Goal: Download file/media

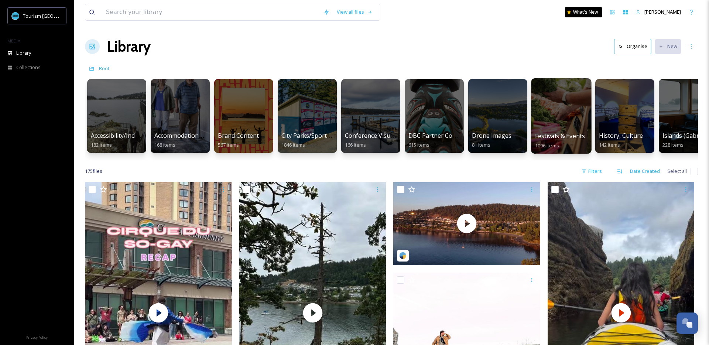
click at [550, 103] on div at bounding box center [561, 115] width 60 height 75
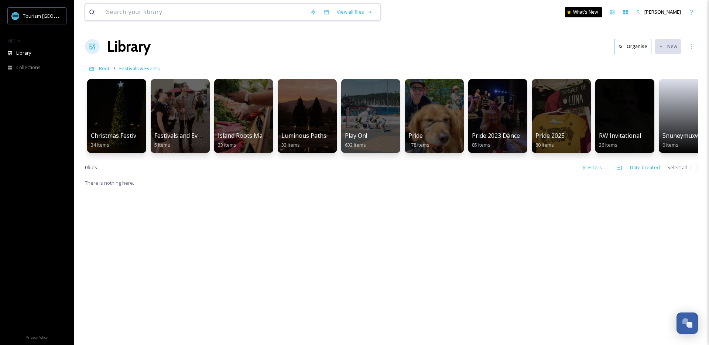
click at [158, 9] on input at bounding box center [204, 12] width 204 height 16
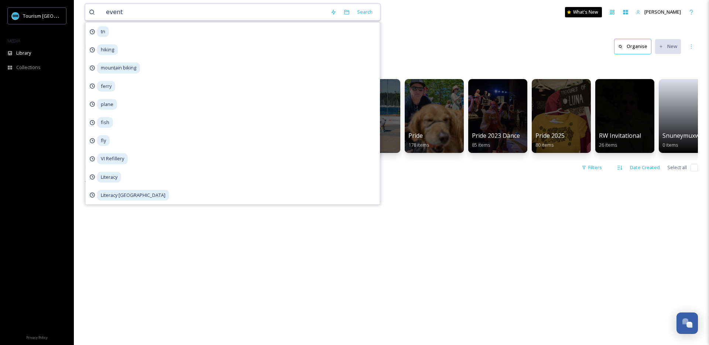
type input "events"
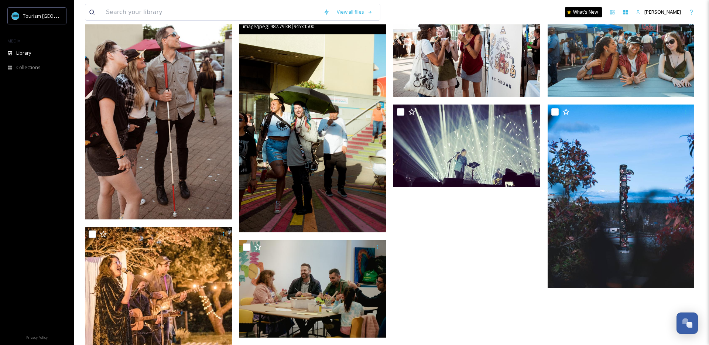
scroll to position [166, 0]
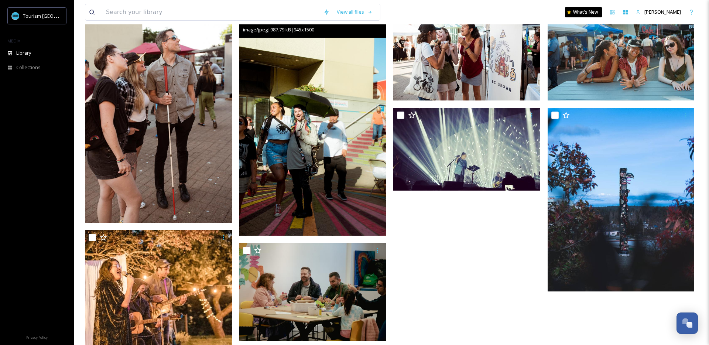
click at [303, 166] on img at bounding box center [312, 119] width 147 height 234
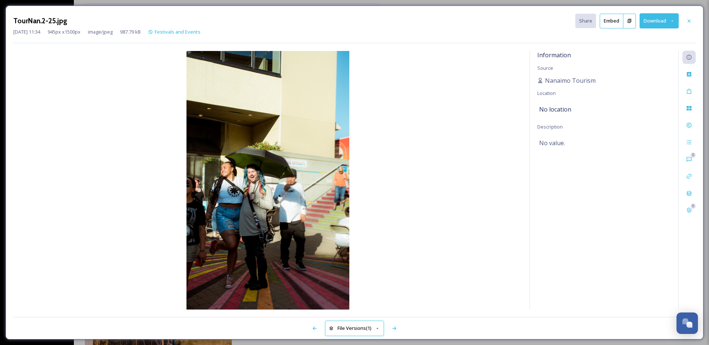
click at [653, 19] on button "Download" at bounding box center [659, 20] width 39 height 15
click at [644, 37] on span "Download Original (945 x 1500)" at bounding box center [640, 37] width 67 height 7
click at [692, 21] on icon at bounding box center [689, 21] width 6 height 6
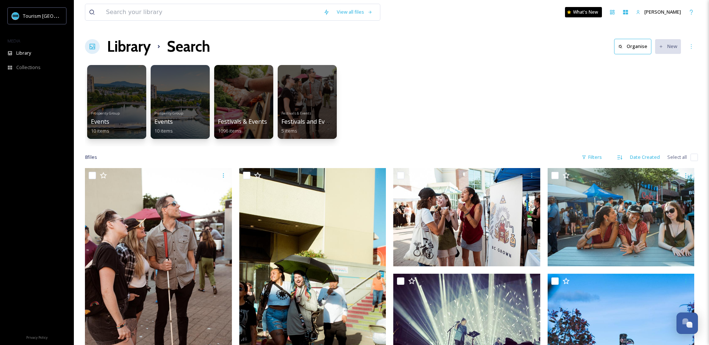
click at [134, 4] on div "View all files" at bounding box center [233, 12] width 296 height 17
click at [43, 53] on div "Library" at bounding box center [37, 53] width 74 height 14
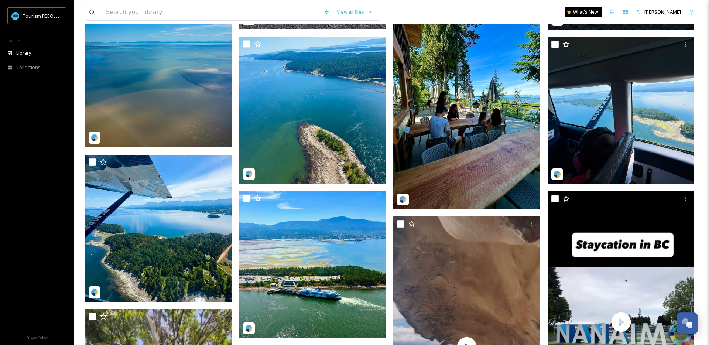
scroll to position [2932, 0]
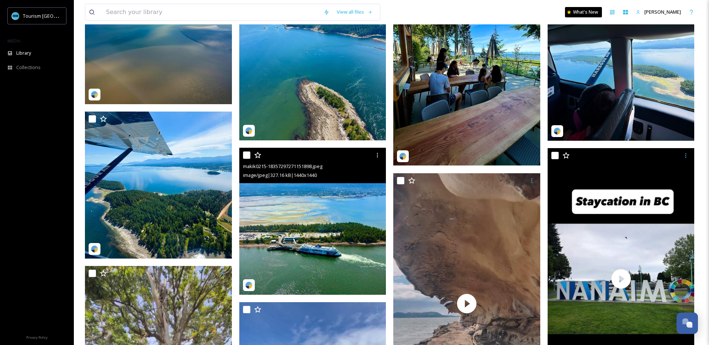
click at [356, 252] on img at bounding box center [312, 221] width 147 height 147
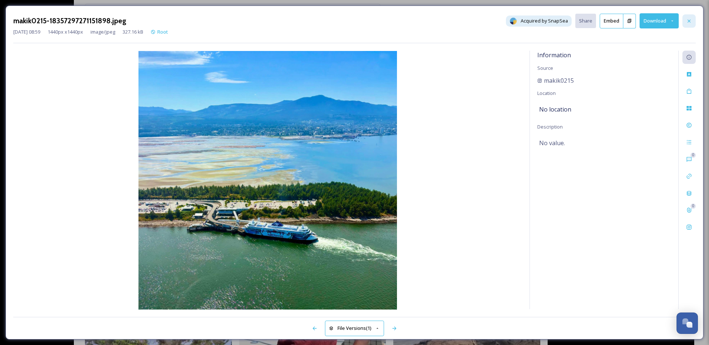
click at [690, 17] on div at bounding box center [689, 20] width 13 height 13
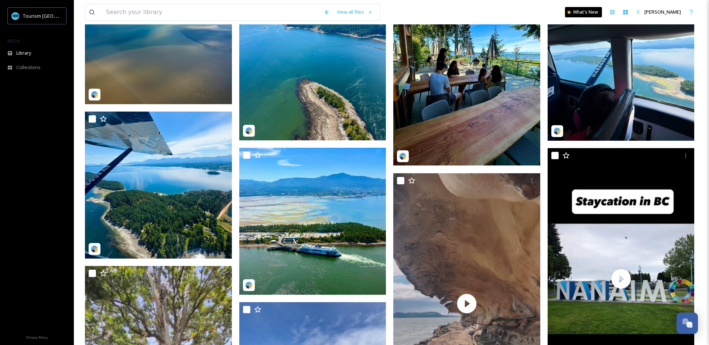
click at [160, 22] on div "View all files What's New [PERSON_NAME]" at bounding box center [391, 12] width 613 height 24
click at [156, 16] on input at bounding box center [211, 12] width 218 height 16
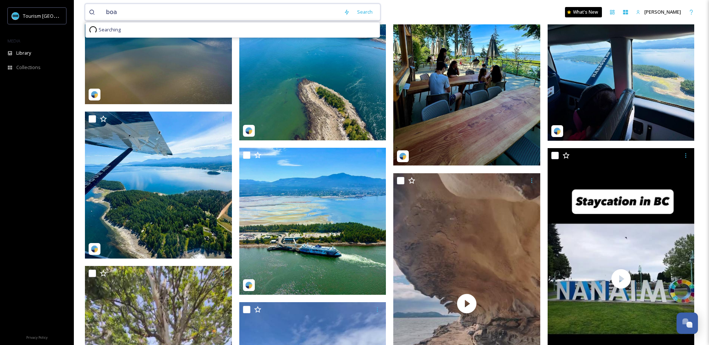
type input "boat"
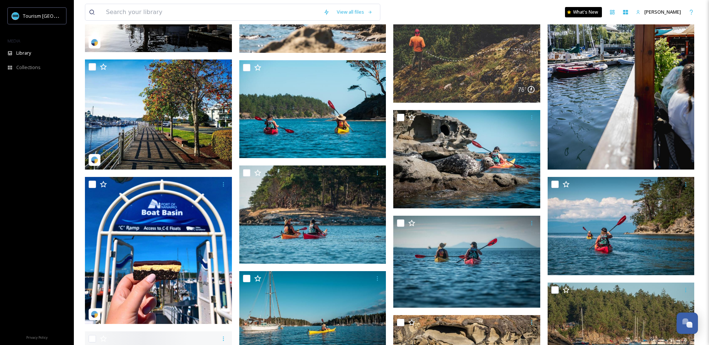
scroll to position [6212, 0]
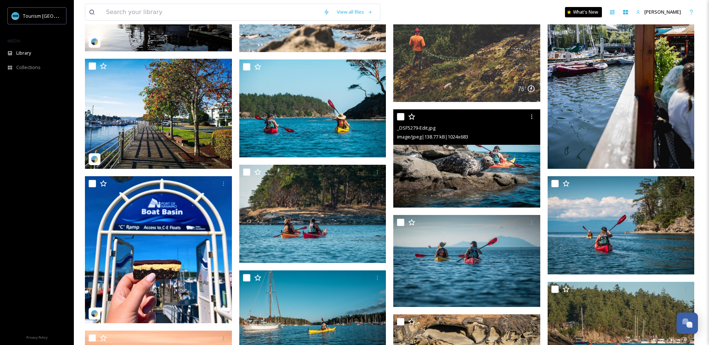
click at [486, 167] on img at bounding box center [466, 158] width 147 height 98
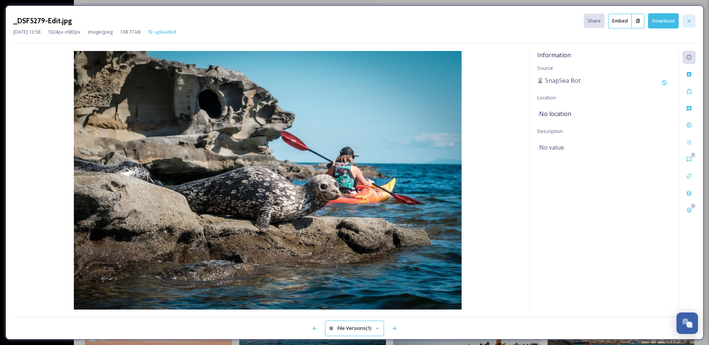
click at [687, 17] on div at bounding box center [689, 20] width 13 height 13
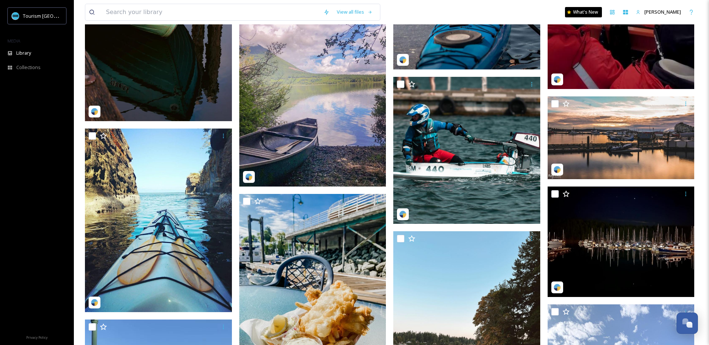
scroll to position [8923, 0]
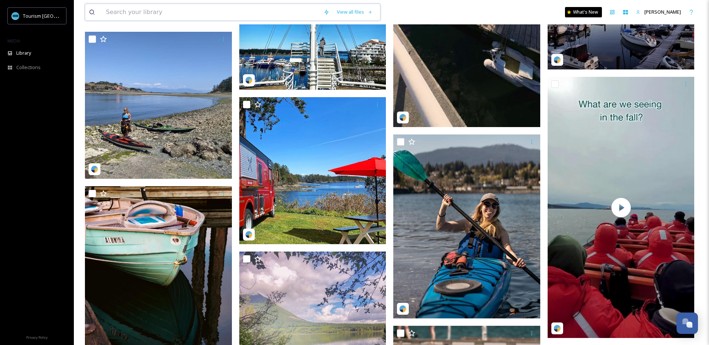
click at [167, 7] on input at bounding box center [211, 12] width 218 height 16
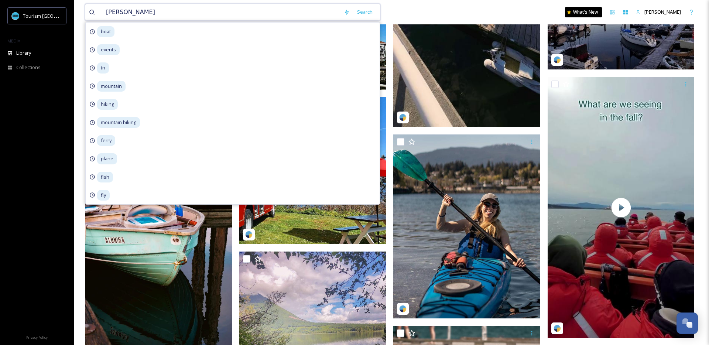
type input "bc ferries"
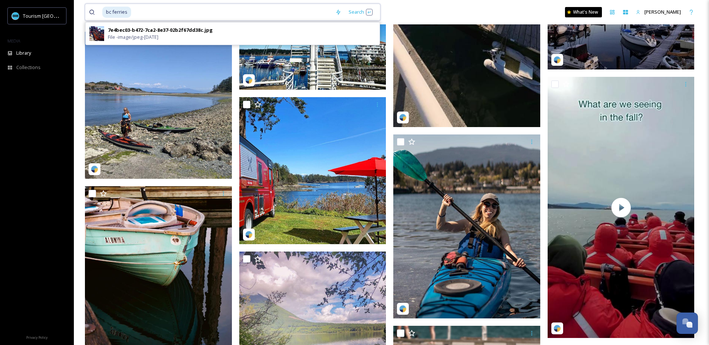
click at [194, 13] on input at bounding box center [232, 12] width 200 height 16
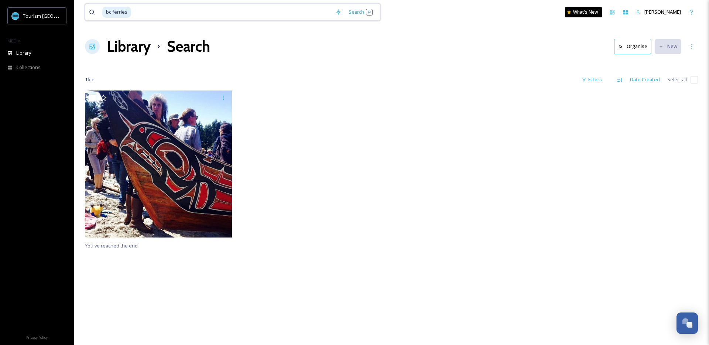
click at [176, 4] on div "bc ferries Search" at bounding box center [233, 12] width 296 height 17
type input "bc"
type input "ferry"
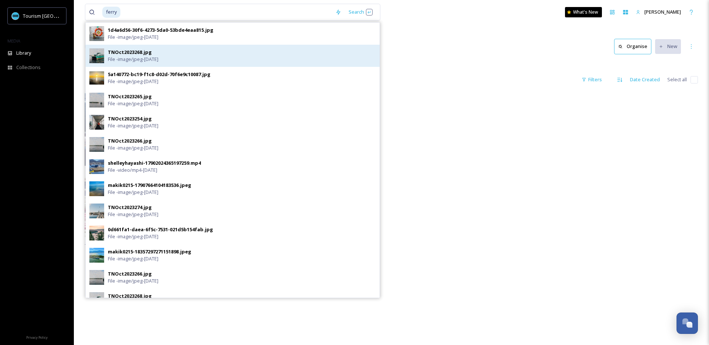
click at [159, 58] on span "File - image/jpeg - [DATE]" at bounding box center [133, 59] width 51 height 7
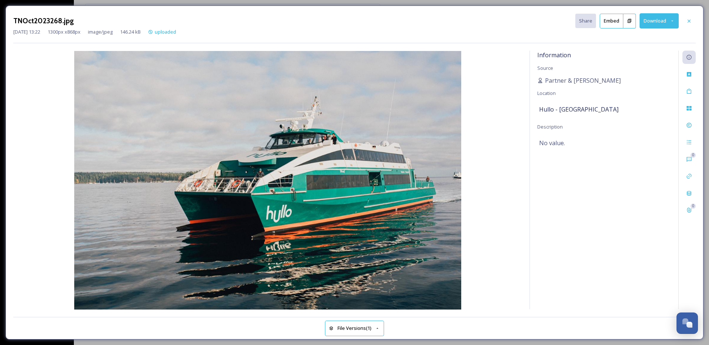
click at [653, 21] on button "Download" at bounding box center [659, 20] width 39 height 15
click at [644, 57] on div "Download Medium (1080 x 721)" at bounding box center [641, 52] width 76 height 14
click at [647, 24] on button "Download" at bounding box center [659, 20] width 39 height 15
click at [647, 49] on span "Download Medium (1080 x 721)" at bounding box center [641, 52] width 68 height 7
click at [692, 21] on div at bounding box center [689, 20] width 13 height 13
